Goal: Task Accomplishment & Management: Use online tool/utility

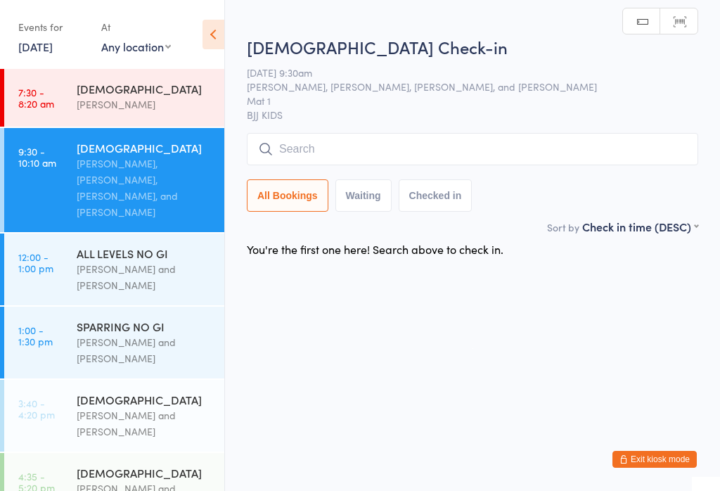
scroll to position [125, 0]
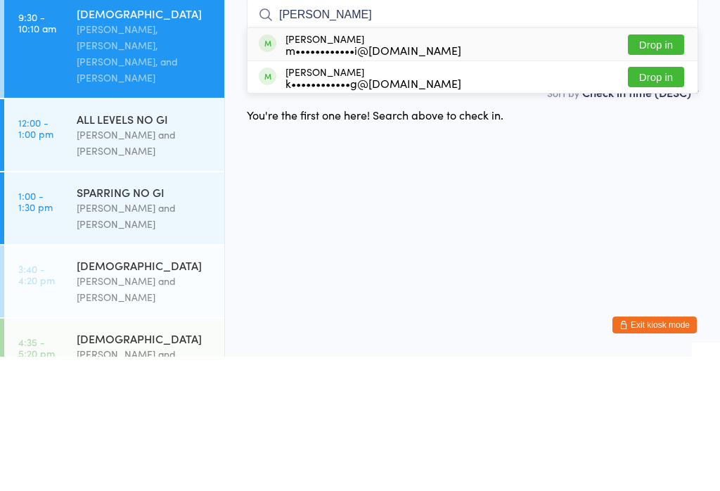
type input "[PERSON_NAME]"
click at [646, 169] on button "Drop in" at bounding box center [656, 179] width 56 height 20
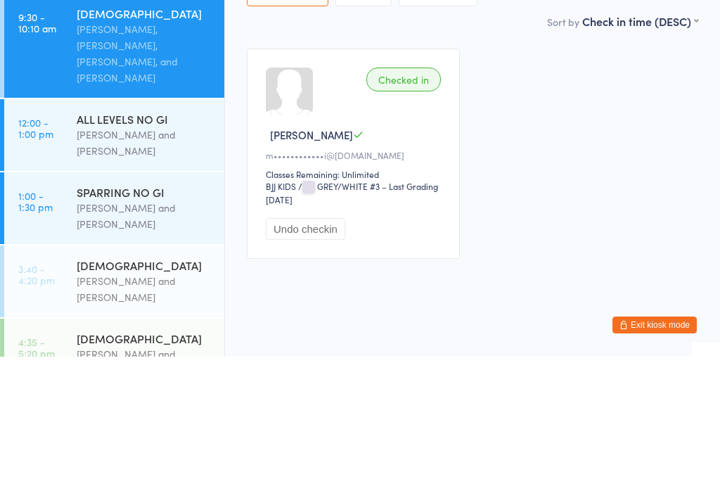
type input "elke"
click at [657, 98] on button "Drop in" at bounding box center [656, 108] width 56 height 20
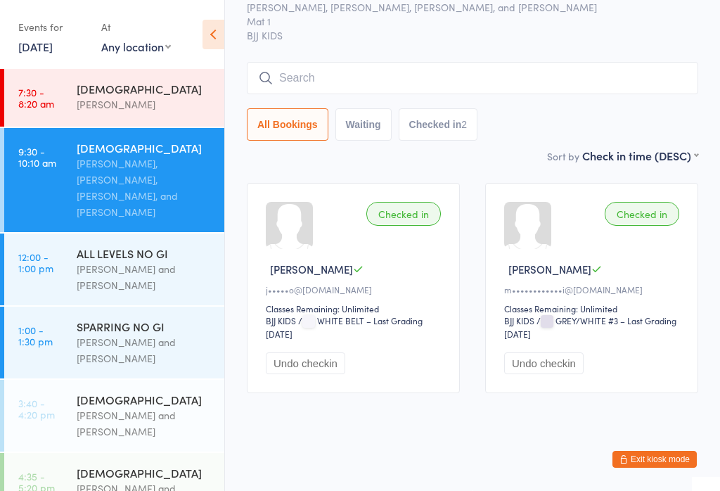
click at [309, 62] on input "search" at bounding box center [472, 78] width 451 height 32
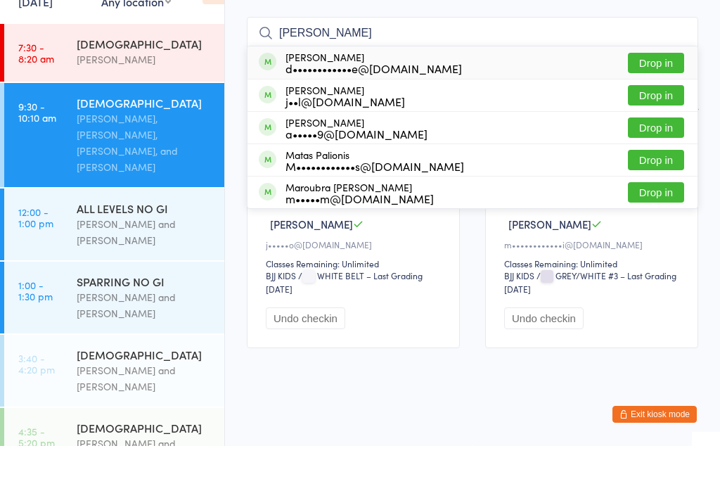
type input "[PERSON_NAME]"
click at [659, 98] on button "Drop in" at bounding box center [656, 108] width 56 height 20
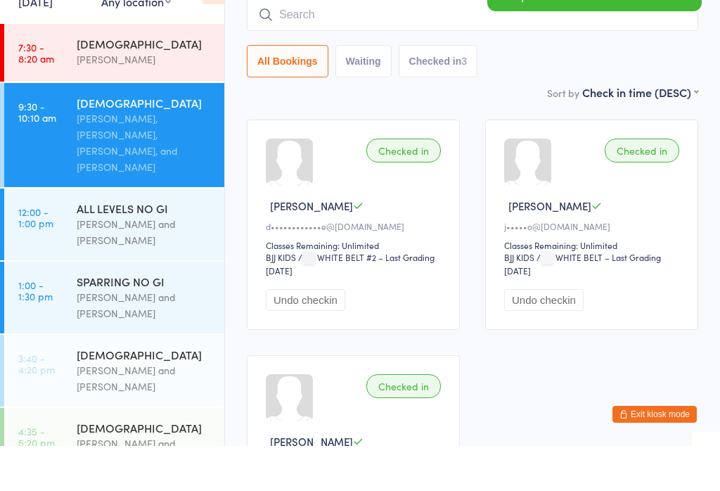
scroll to position [127, 0]
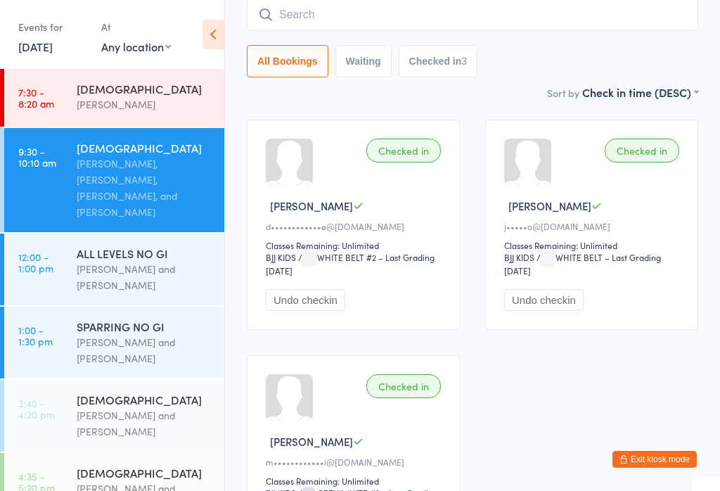
click at [335, 15] on input "search" at bounding box center [472, 15] width 451 height 32
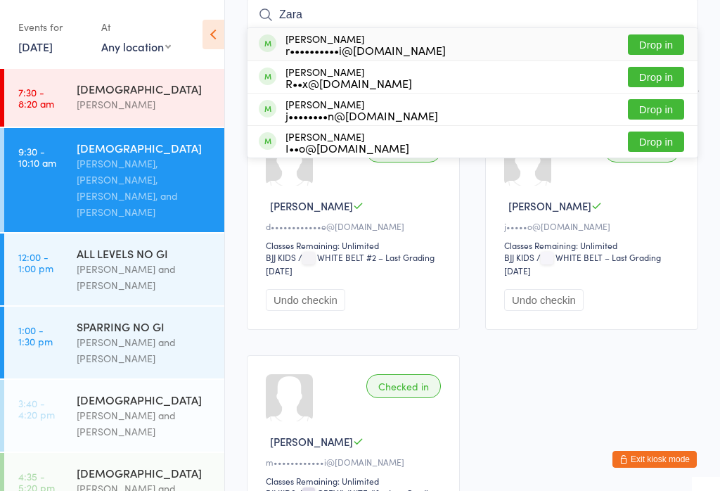
type input "Zara"
click at [652, 44] on button "Drop in" at bounding box center [656, 44] width 56 height 20
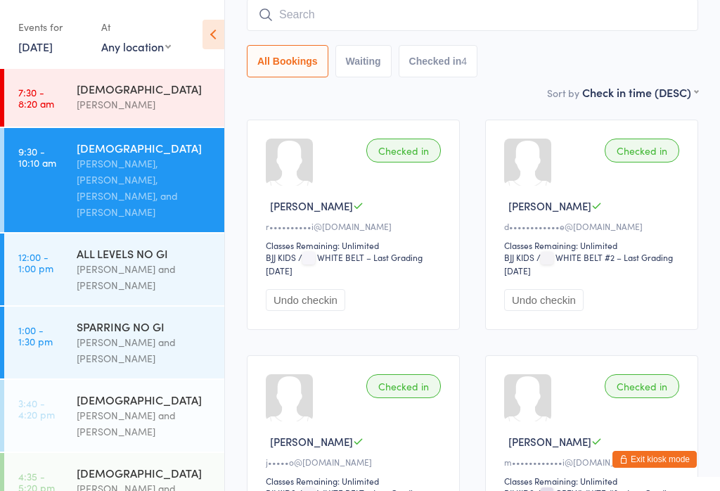
click at [419, 17] on input "search" at bounding box center [472, 15] width 451 height 32
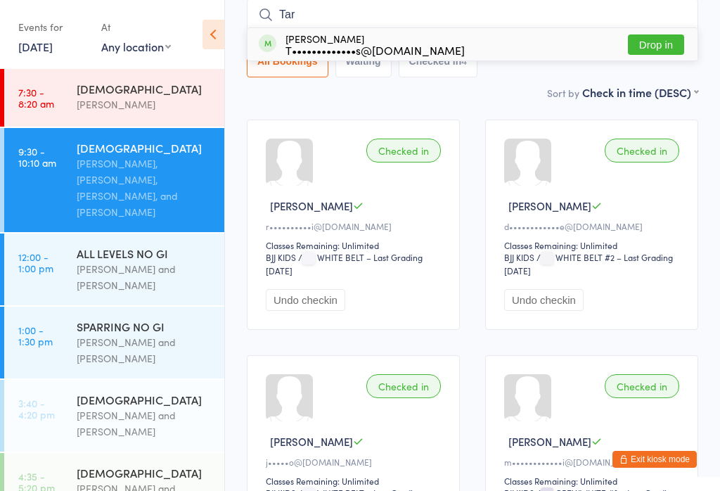
type input "Tar"
click at [654, 44] on button "Drop in" at bounding box center [656, 44] width 56 height 20
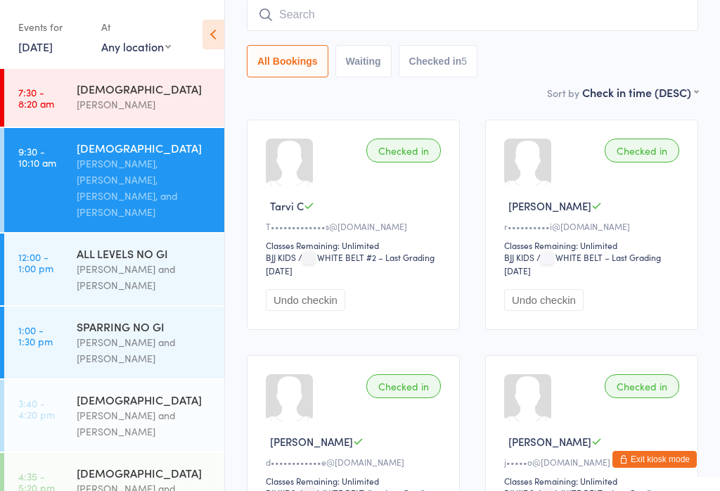
click at [356, 15] on input "search" at bounding box center [472, 15] width 451 height 32
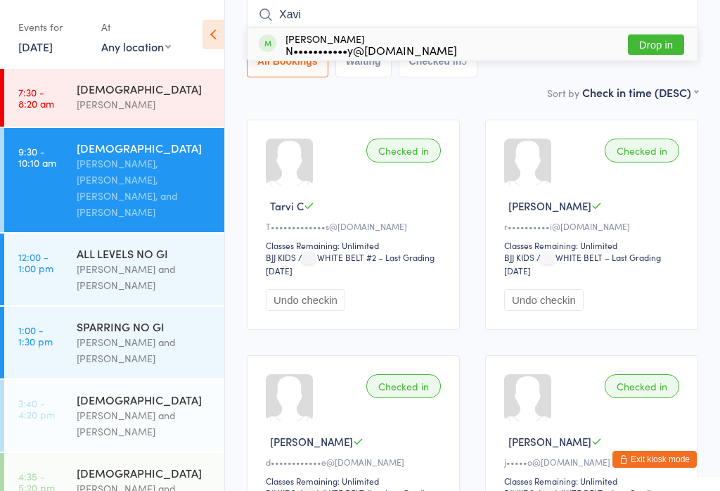
type input "Xavi"
click at [409, 49] on div "N•••••••••••y@[DOMAIN_NAME]" at bounding box center [371, 49] width 172 height 11
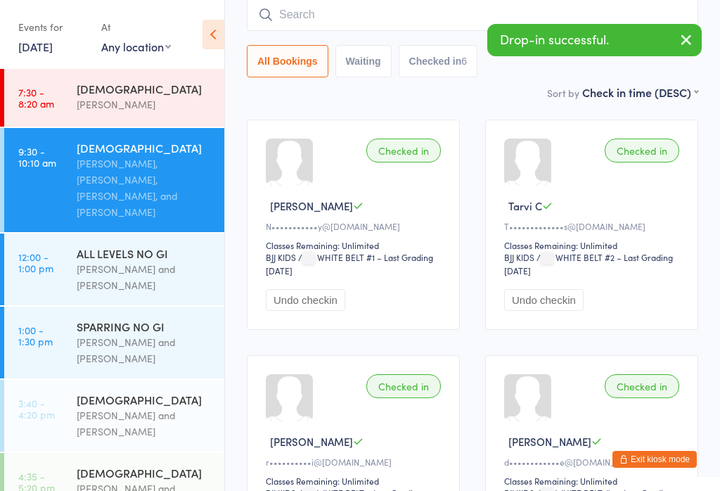
click at [682, 51] on button "button" at bounding box center [686, 41] width 31 height 32
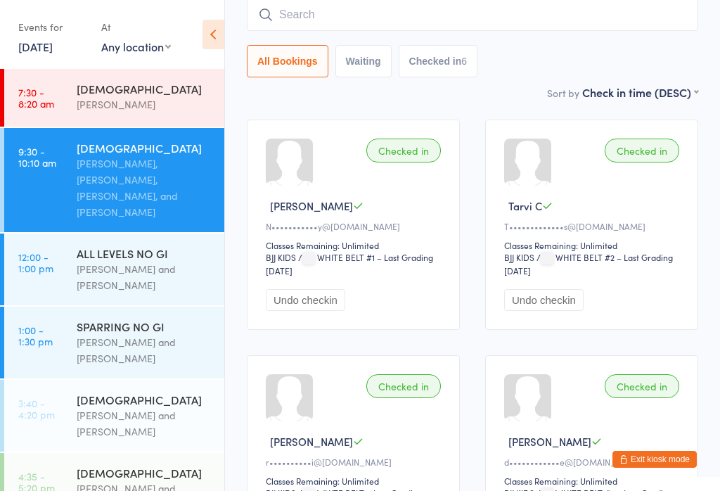
click at [333, 14] on input "search" at bounding box center [472, 15] width 451 height 32
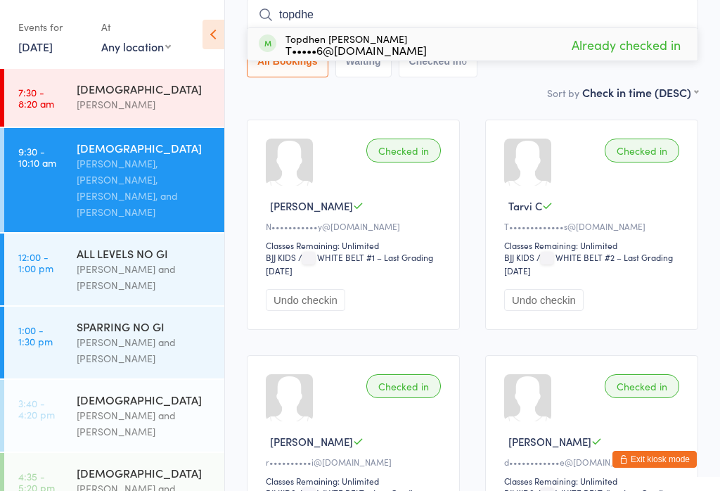
type input "topdhe"
click at [416, 49] on div "Topdhen [PERSON_NAME] T•••••6@[DOMAIN_NAME] Already checked in" at bounding box center [472, 44] width 450 height 32
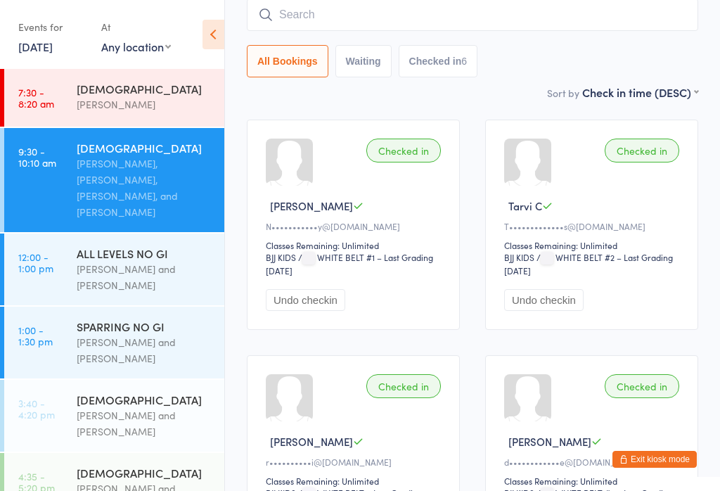
click at [338, 29] on input "search" at bounding box center [472, 15] width 451 height 32
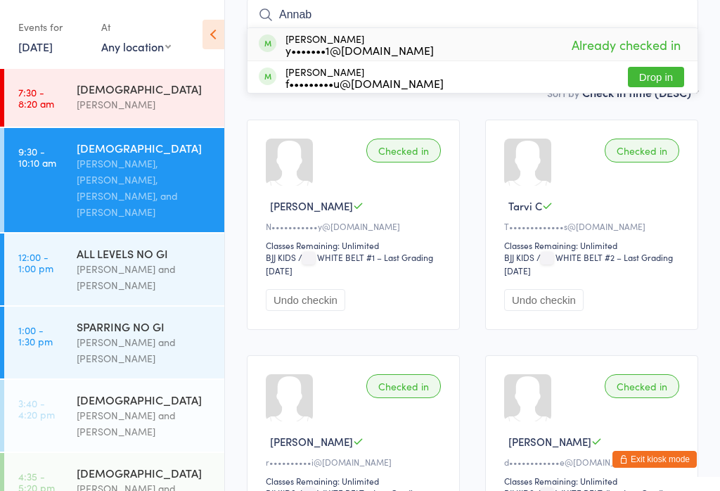
type input "Annab"
click at [359, 35] on div "[PERSON_NAME] y•••••••1@[DOMAIN_NAME]" at bounding box center [359, 44] width 148 height 22
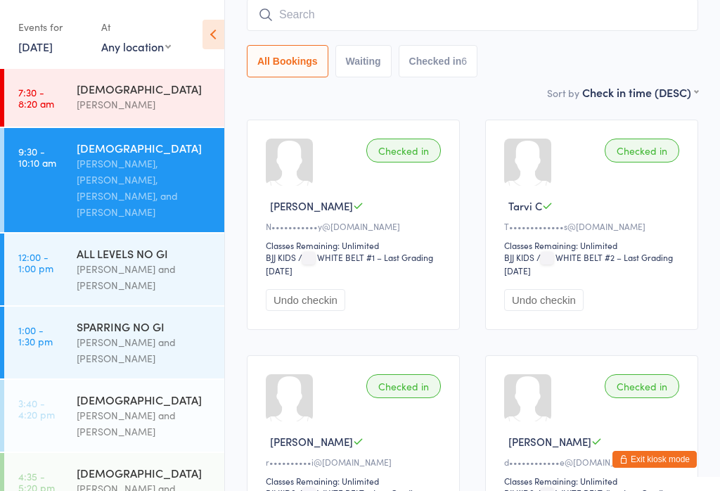
click at [327, 14] on input "search" at bounding box center [472, 15] width 451 height 32
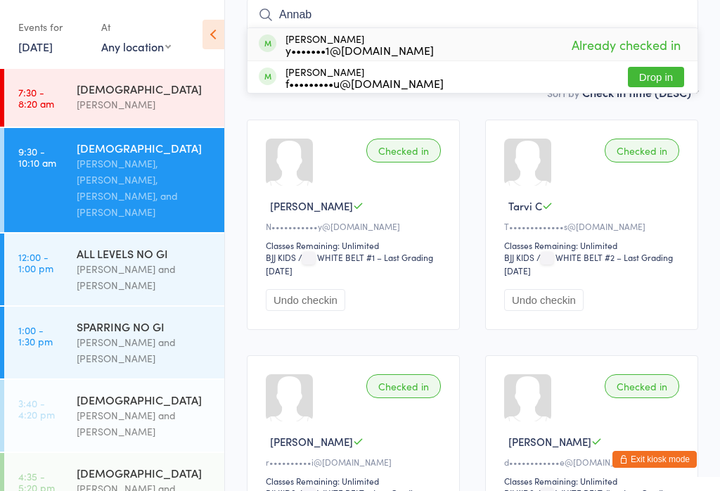
type input "Annab"
click at [367, 49] on div "y•••••••1@[DOMAIN_NAME]" at bounding box center [359, 49] width 148 height 11
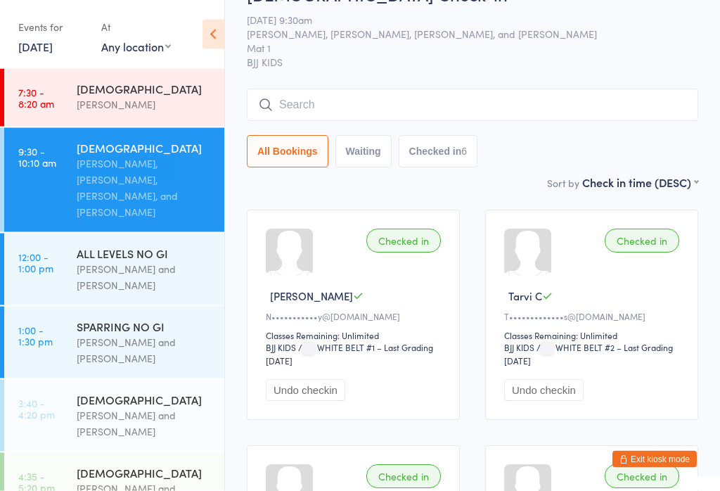
scroll to position [0, 0]
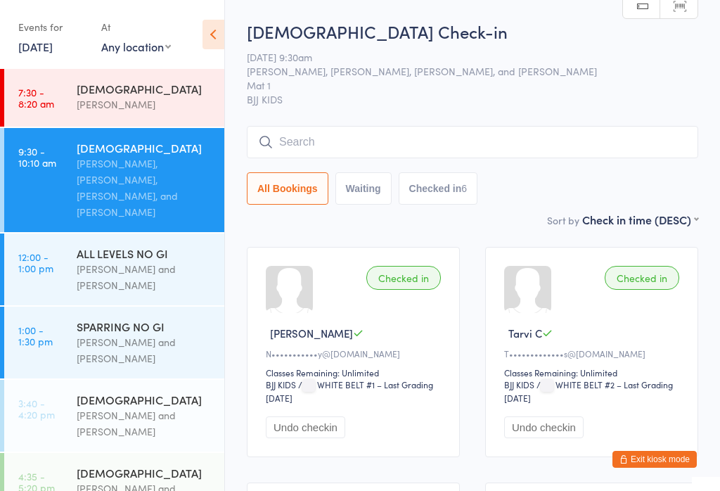
click at [347, 123] on div "[DEMOGRAPHIC_DATA] Check-in [DATE] 9:30am [PERSON_NAME], [PERSON_NAME], [PERSON…" at bounding box center [472, 116] width 451 height 192
click at [343, 157] on input "search" at bounding box center [472, 142] width 451 height 32
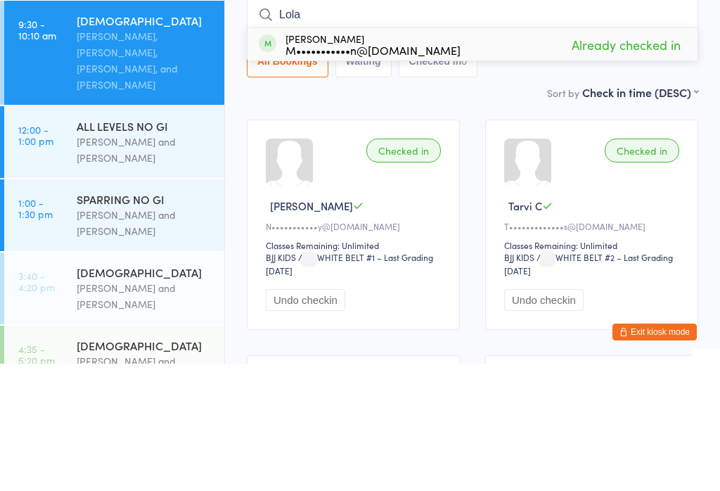
type input "Lola"
click at [668, 160] on span "Already checked in" at bounding box center [626, 172] width 116 height 25
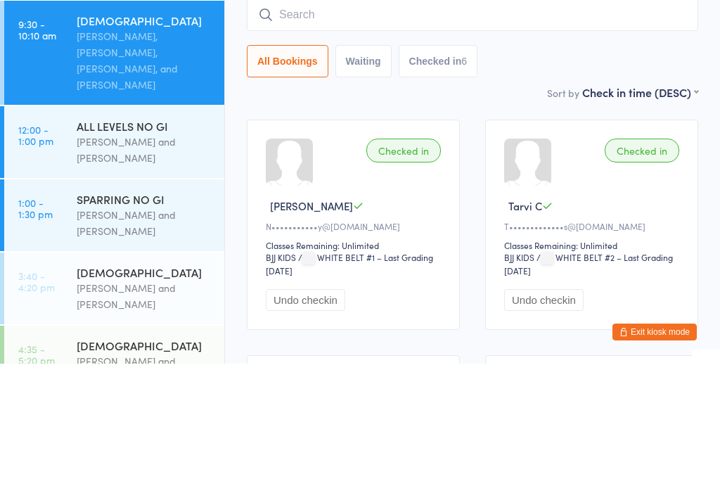
click at [556, 172] on div "All Bookings Waiting Checked in 6" at bounding box center [472, 188] width 451 height 32
